Goal: Transaction & Acquisition: Purchase product/service

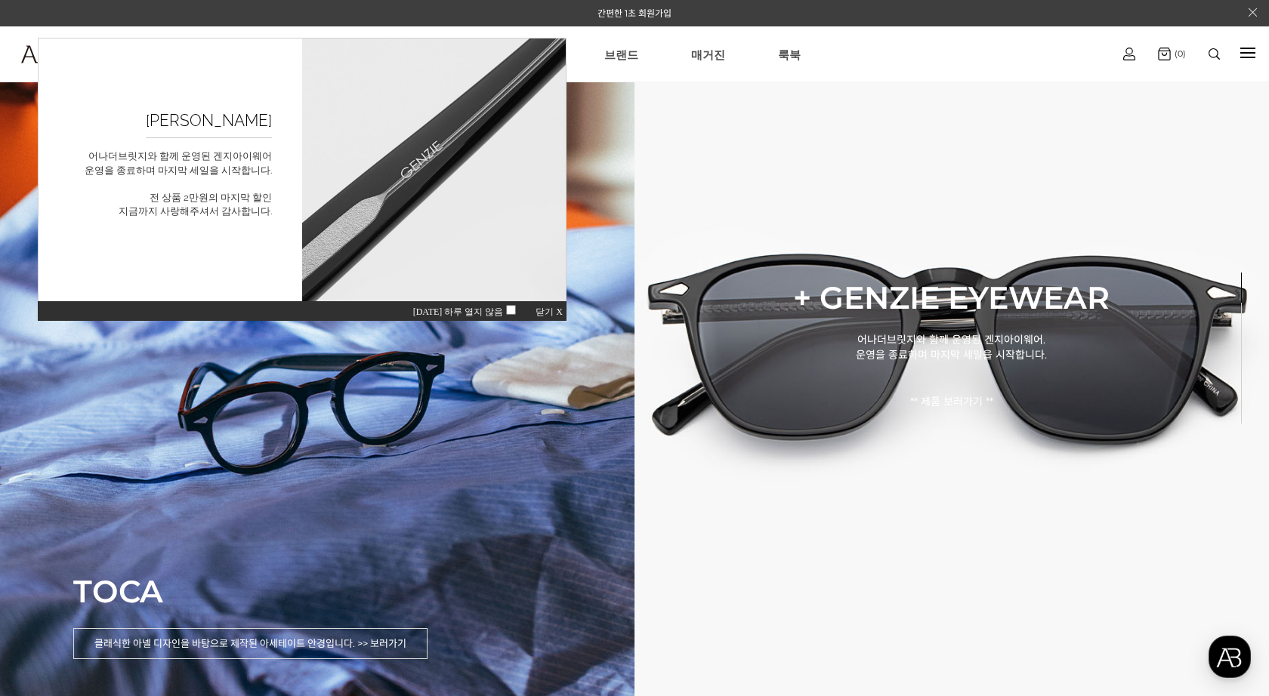
click at [556, 308] on span "닫기 X" at bounding box center [548, 312] width 27 height 11
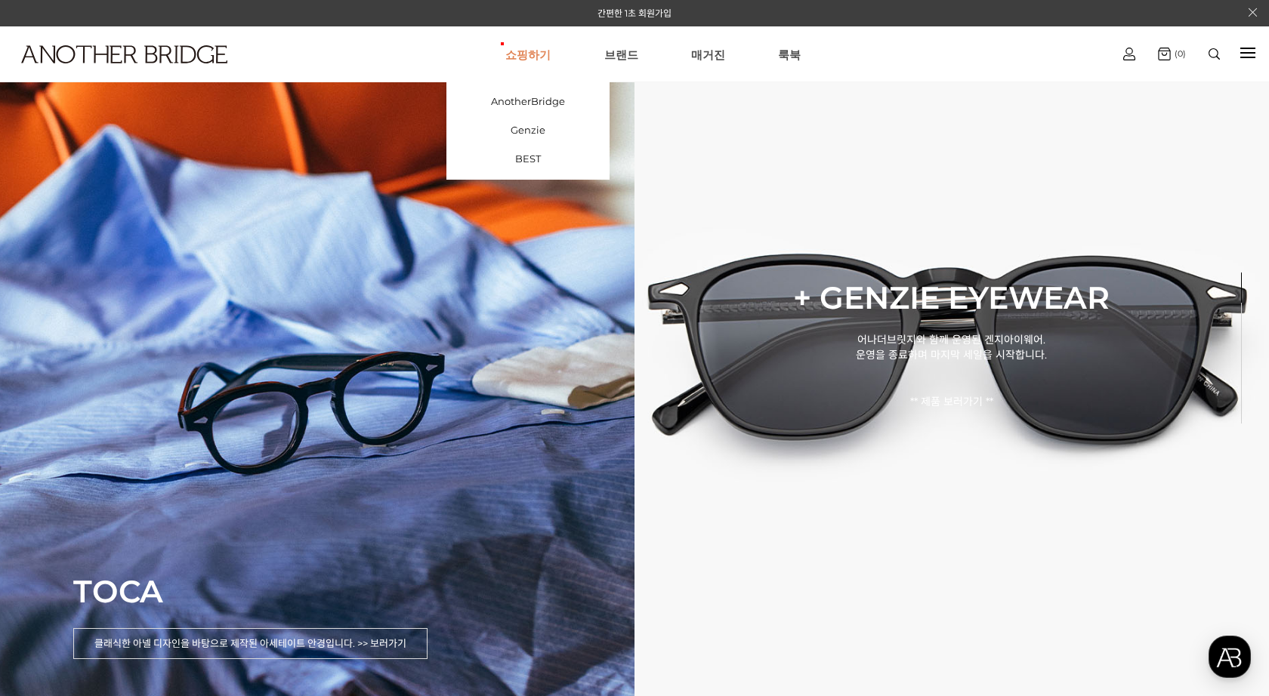
click at [544, 54] on link "쇼핑하기" at bounding box center [527, 54] width 45 height 54
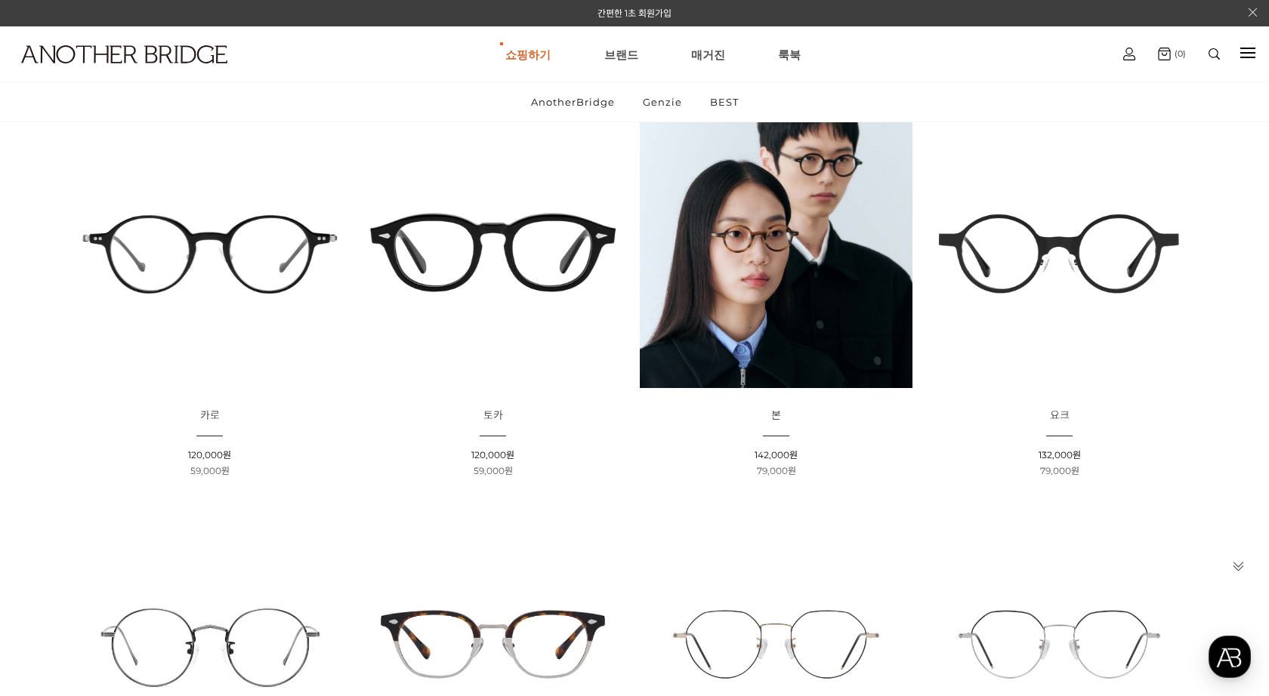
scroll to position [226, 0]
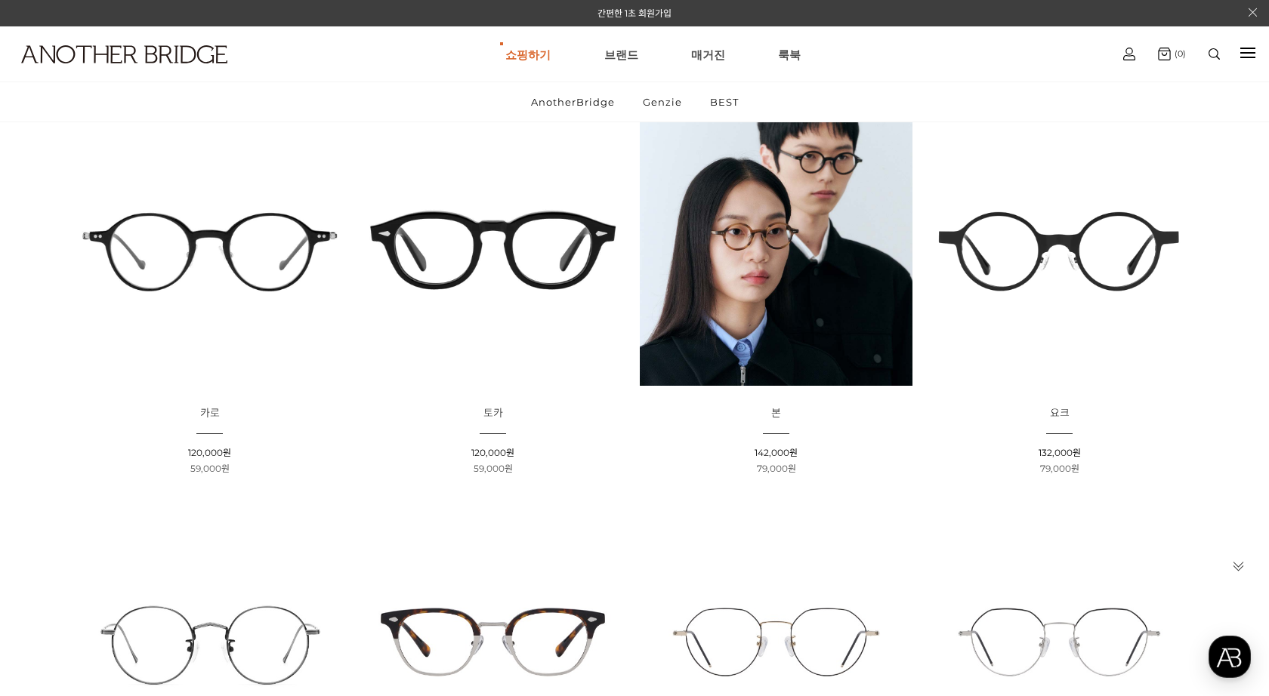
click at [797, 326] on img at bounding box center [776, 249] width 273 height 273
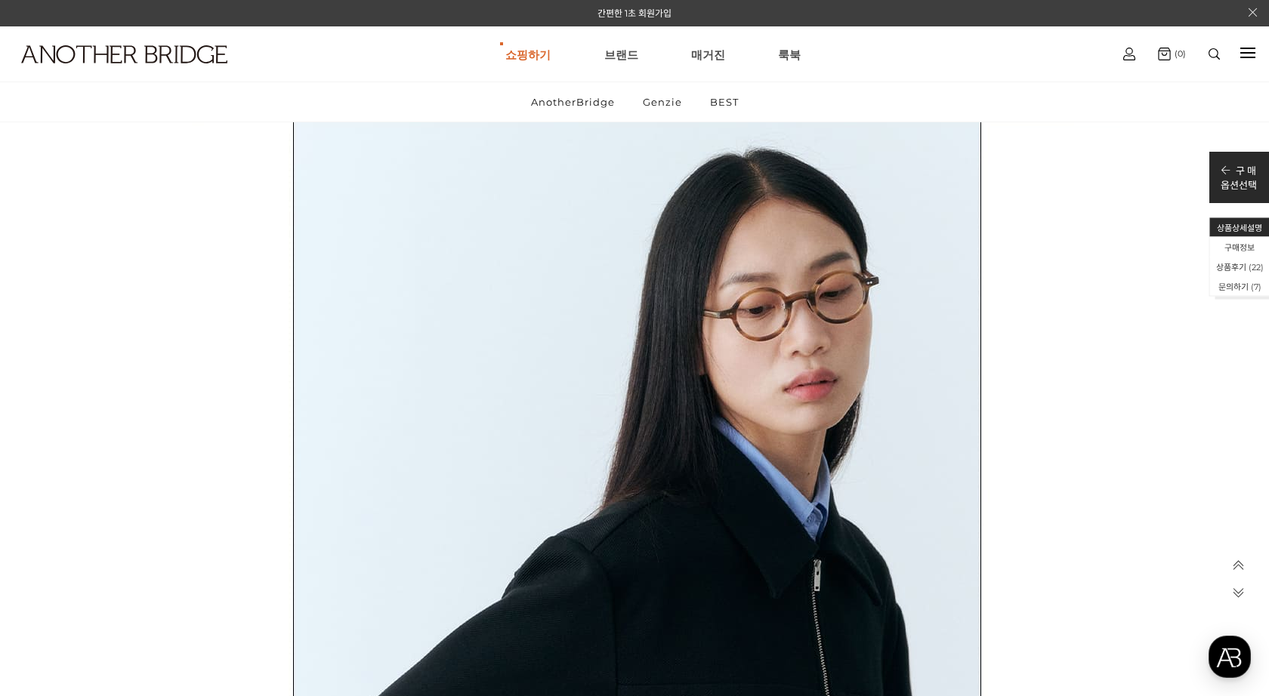
scroll to position [5946, 0]
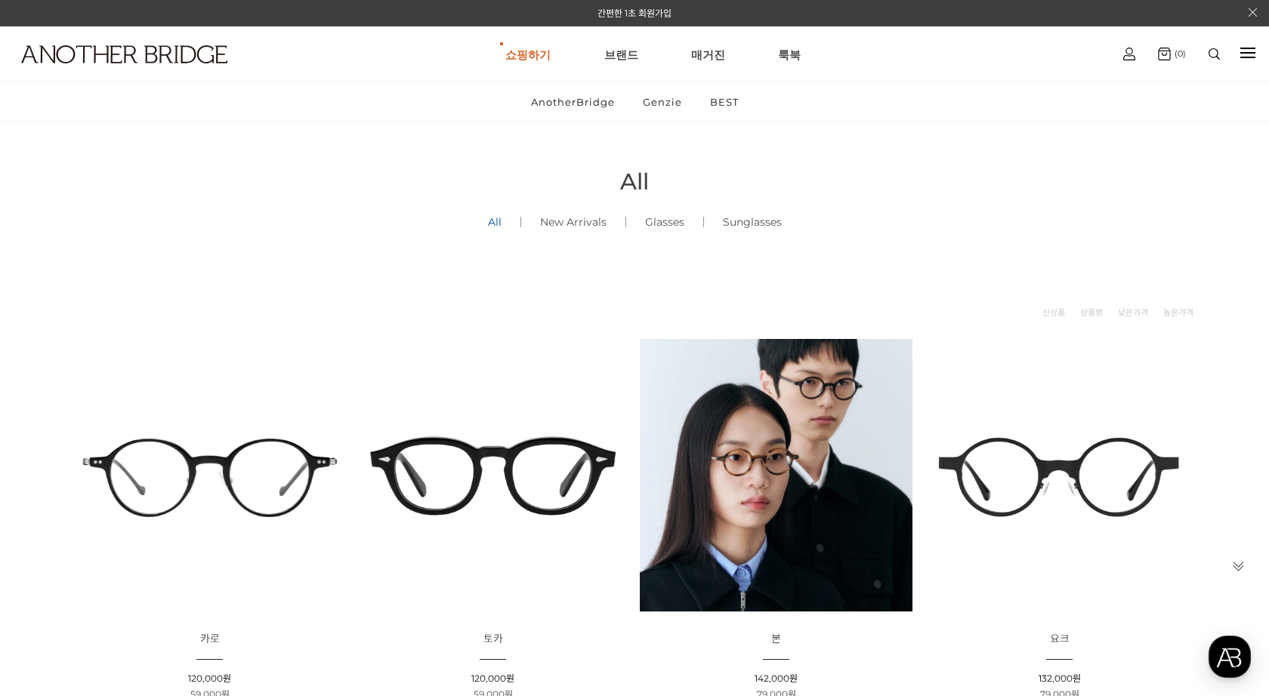
click at [1250, 45] on div at bounding box center [1247, 53] width 15 height 17
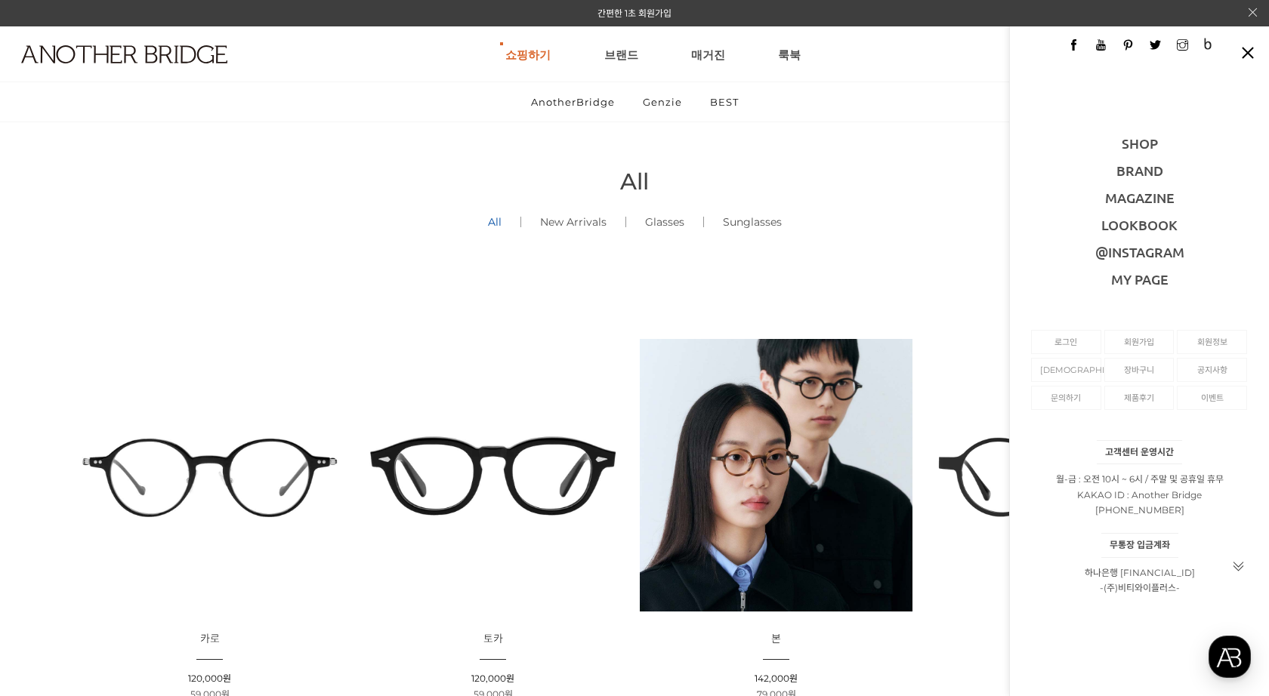
click at [1252, 52] on div at bounding box center [1247, 53] width 15 height 2
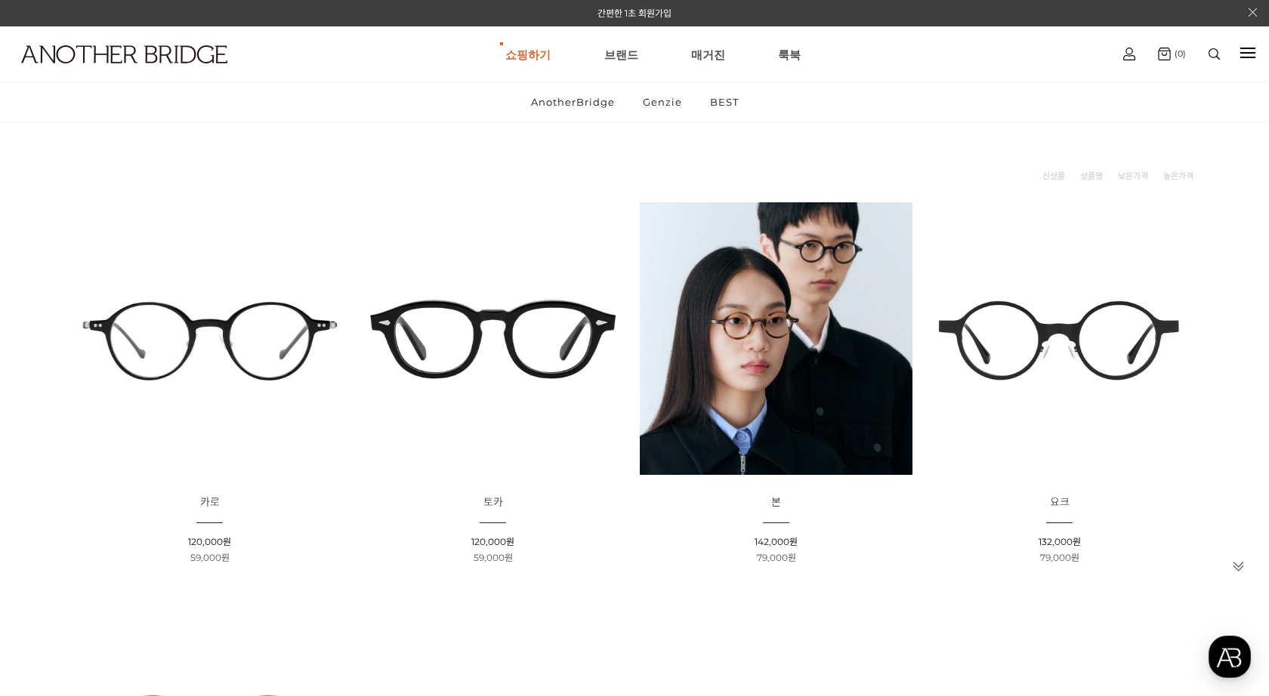
scroll to position [208, 0]
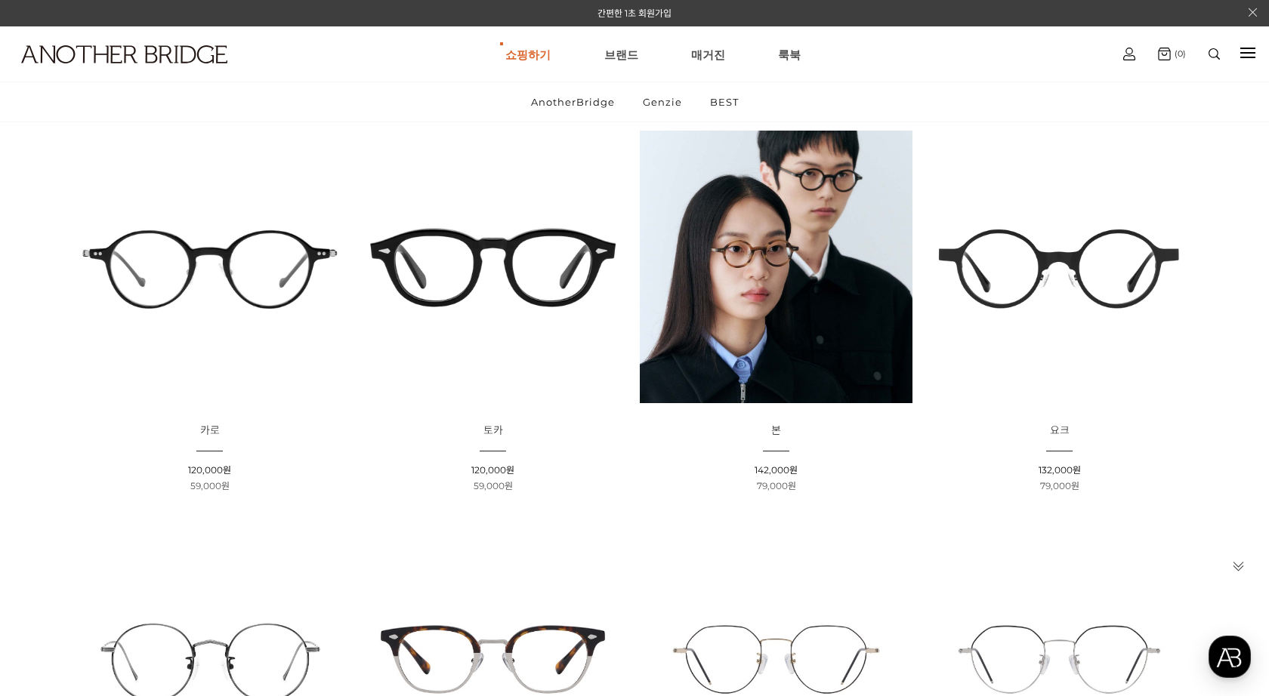
click at [1025, 291] on img at bounding box center [1059, 267] width 273 height 273
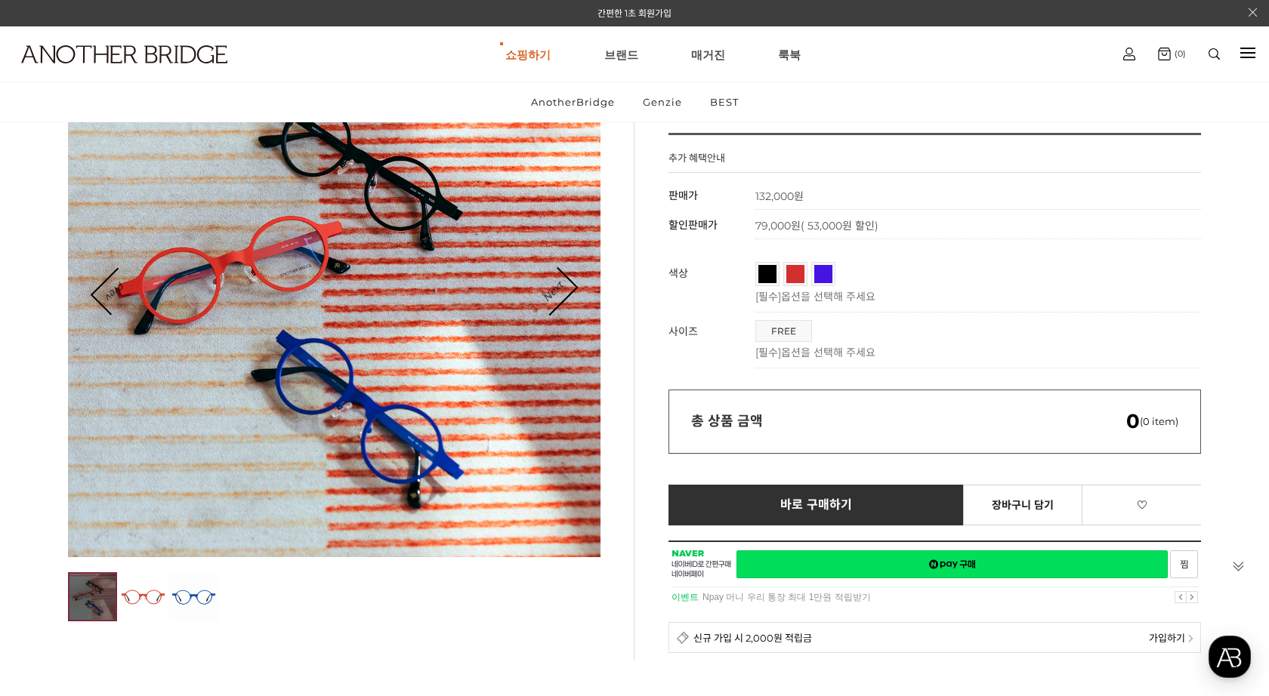
scroll to position [165, 0]
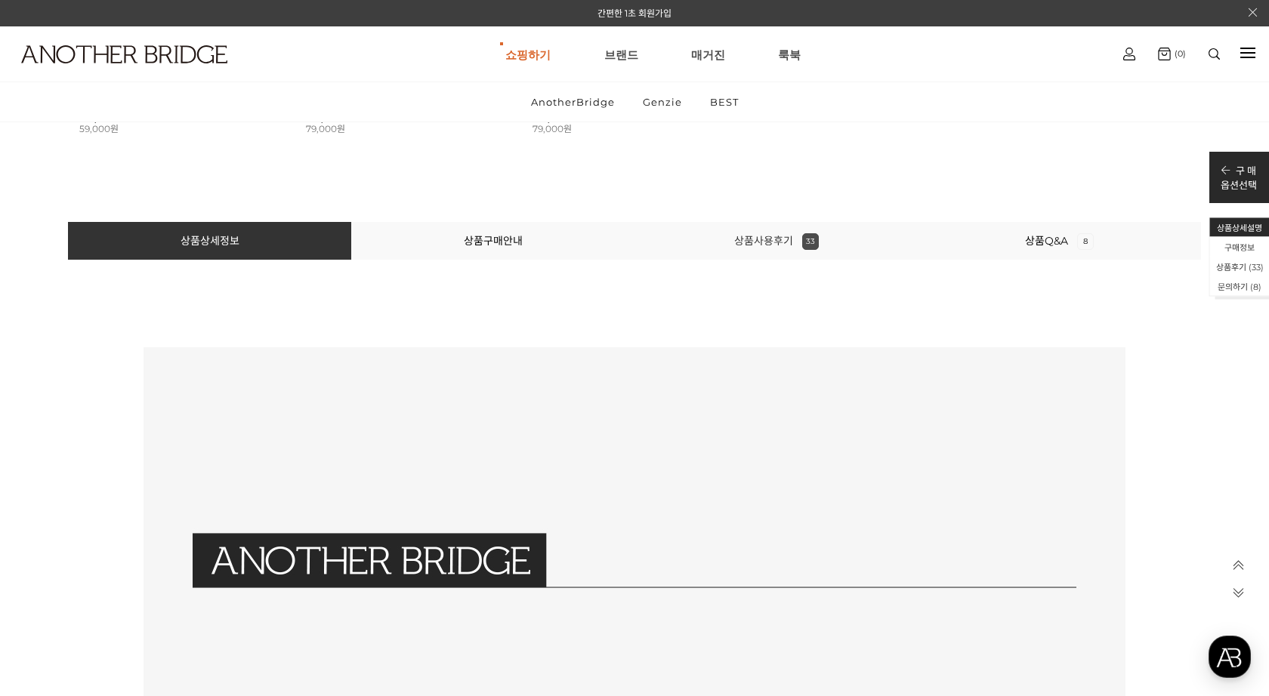
click at [764, 236] on link "상품사용후기 33" at bounding box center [776, 241] width 85 height 14
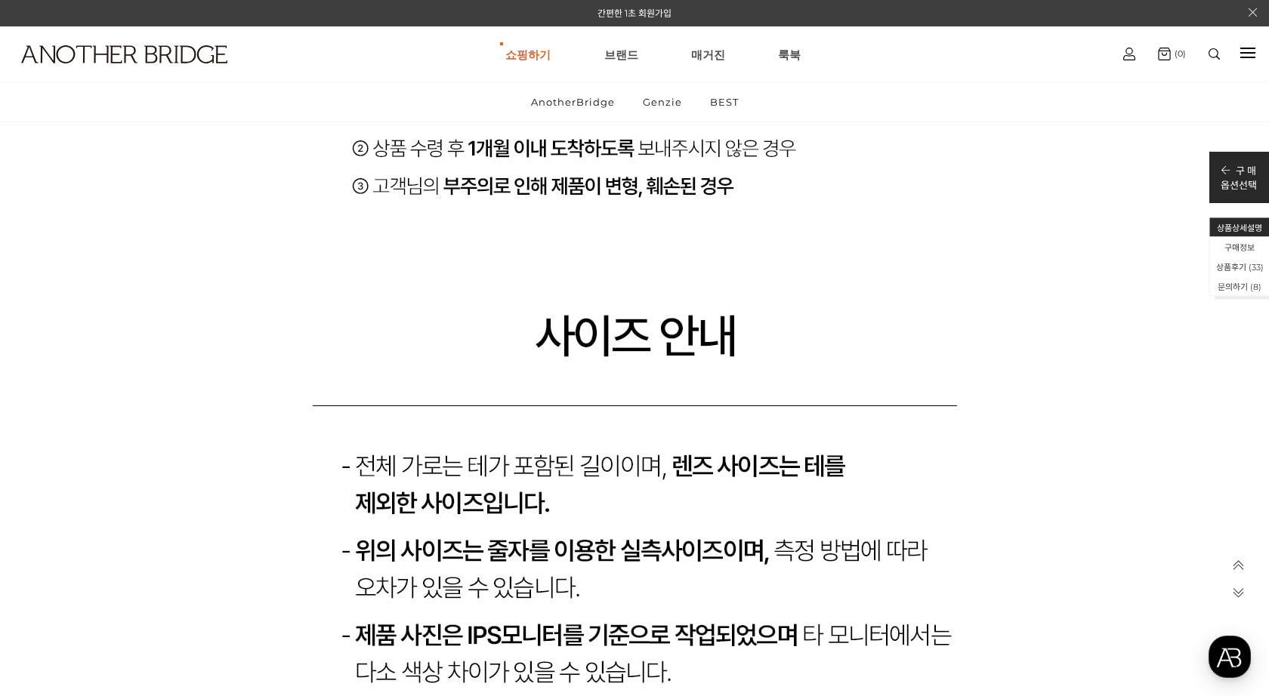
scroll to position [30076, 0]
